Goal: Information Seeking & Learning: Learn about a topic

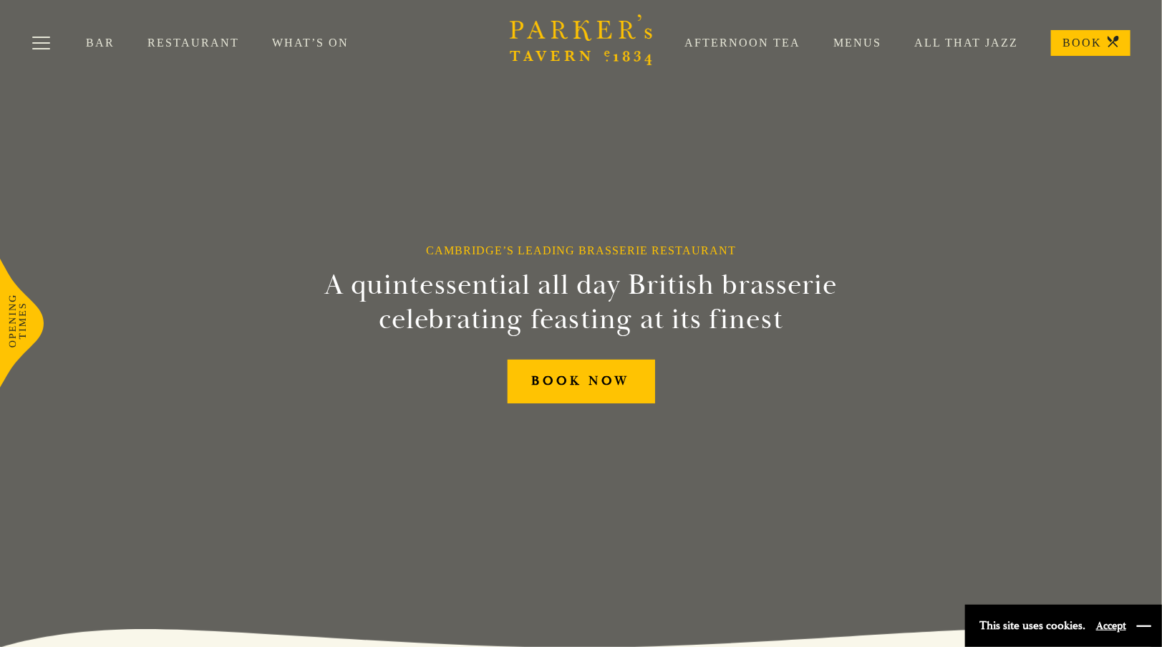
click at [1145, 629] on button "button" at bounding box center [1144, 626] width 14 height 14
click at [858, 40] on link "Menus" at bounding box center [841, 43] width 81 height 14
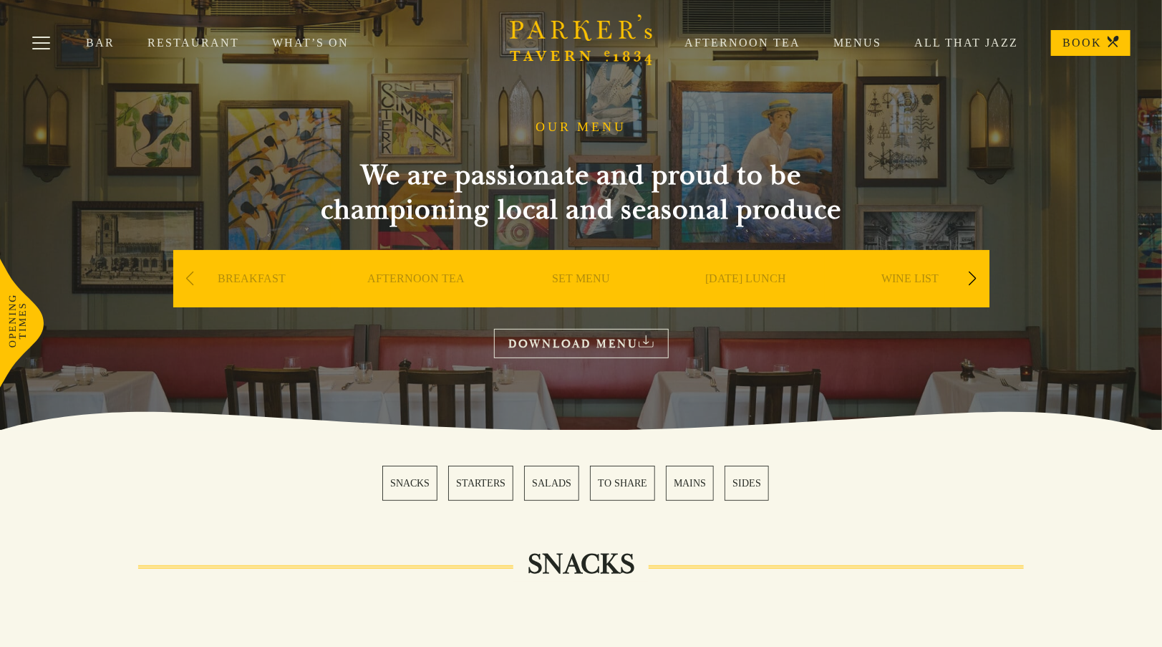
click at [480, 481] on link "STARTERS" at bounding box center [480, 483] width 65 height 35
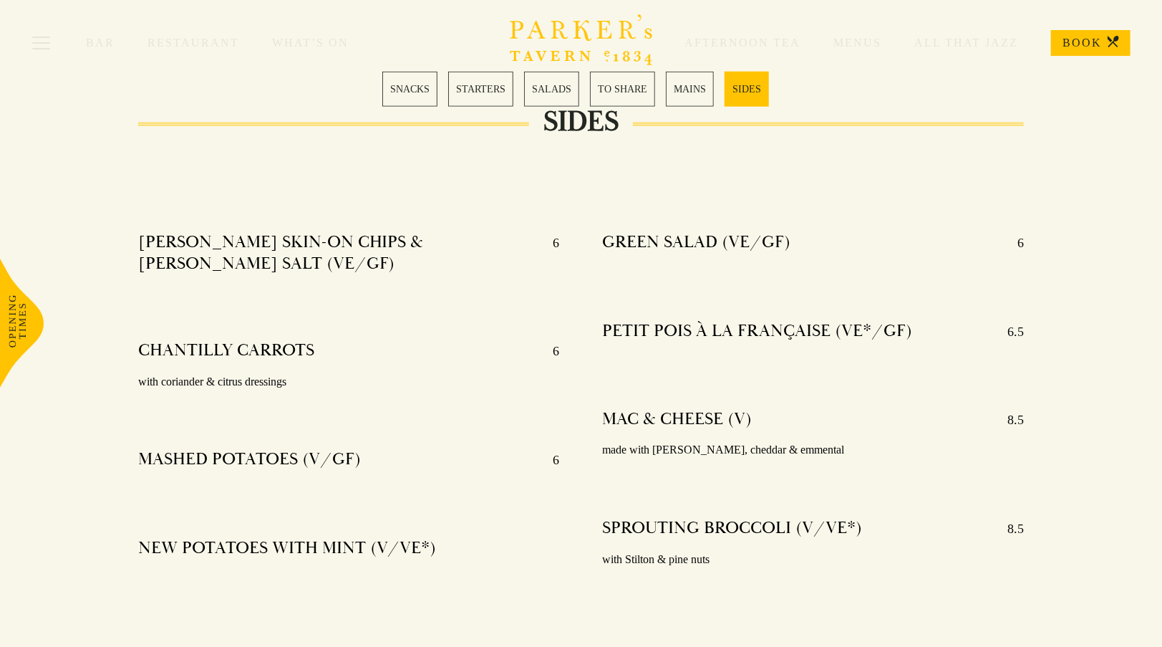
scroll to position [3455, 0]
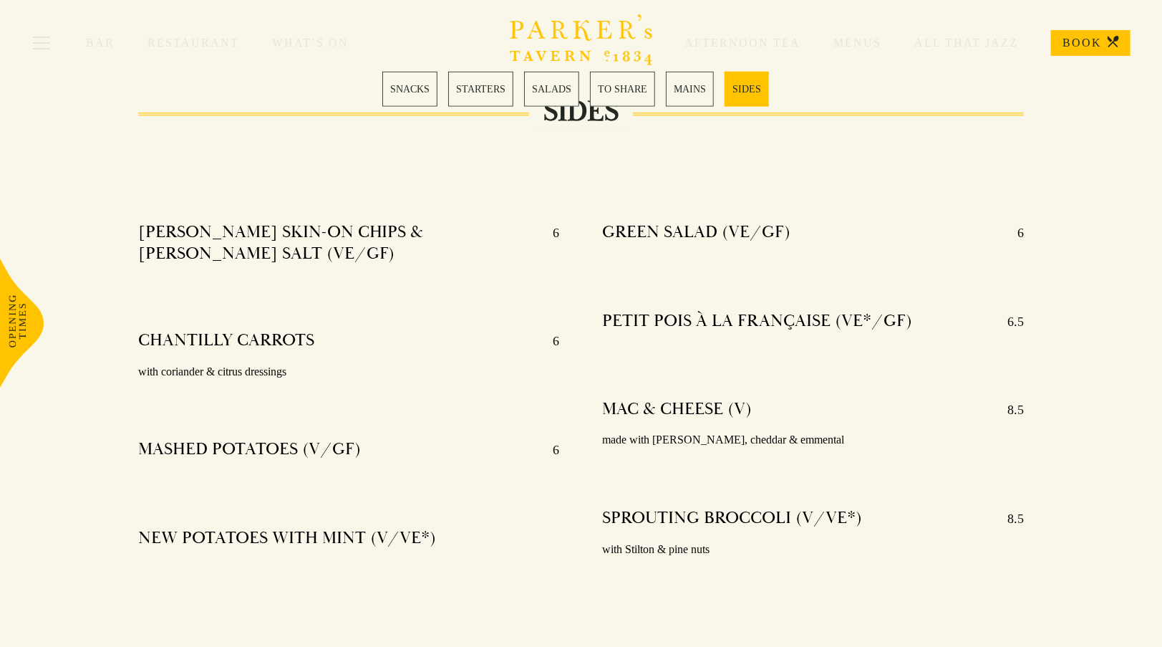
click at [1158, 519] on div "SIDES [PERSON_NAME] SKIN-ON CHIPS & [PERSON_NAME] SALT (VE/GF) 6 CHANTILLY CARR…" at bounding box center [581, 358] width 1162 height 493
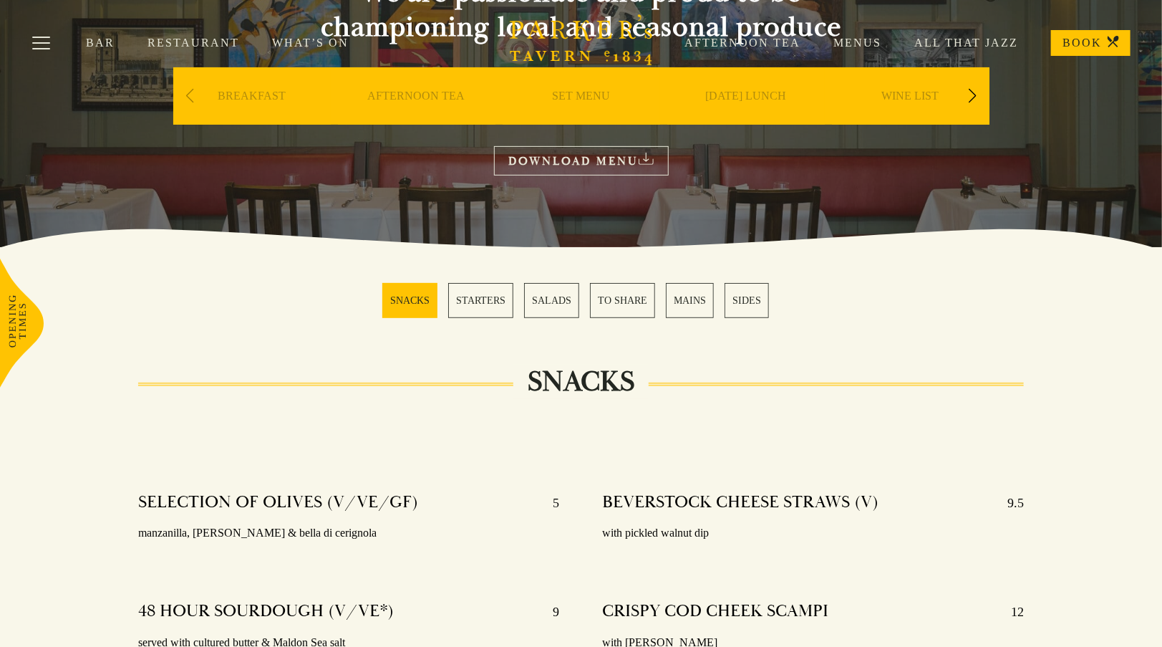
scroll to position [0, 0]
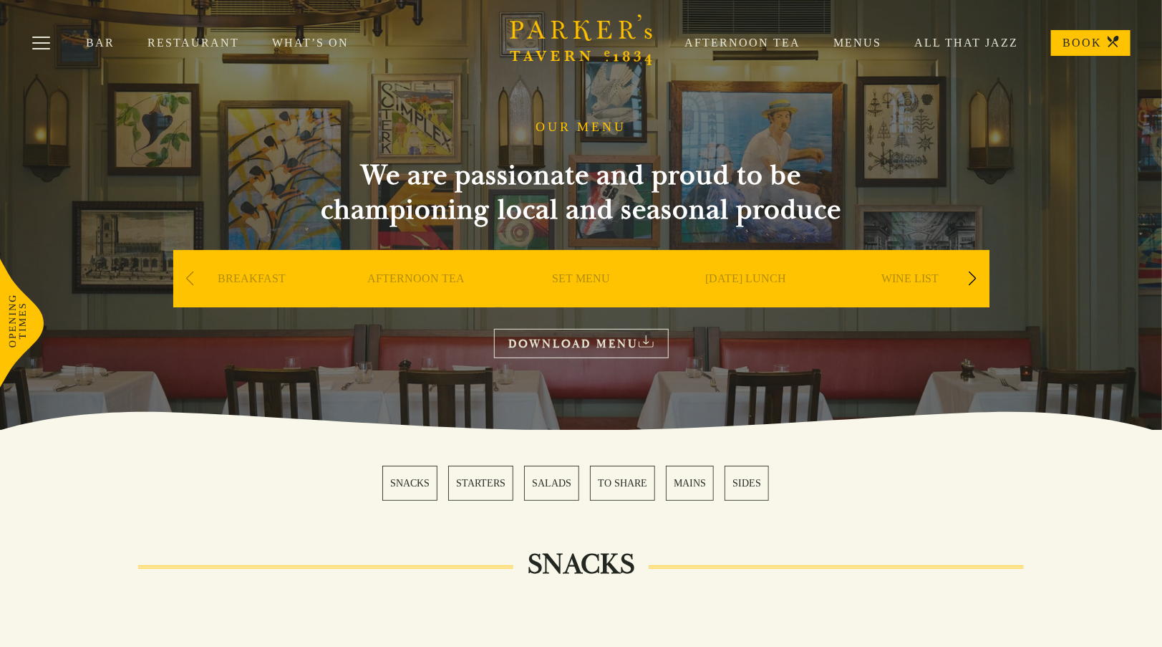
click at [413, 486] on link "SNACKS" at bounding box center [409, 483] width 55 height 35
